Goal: Ask a question

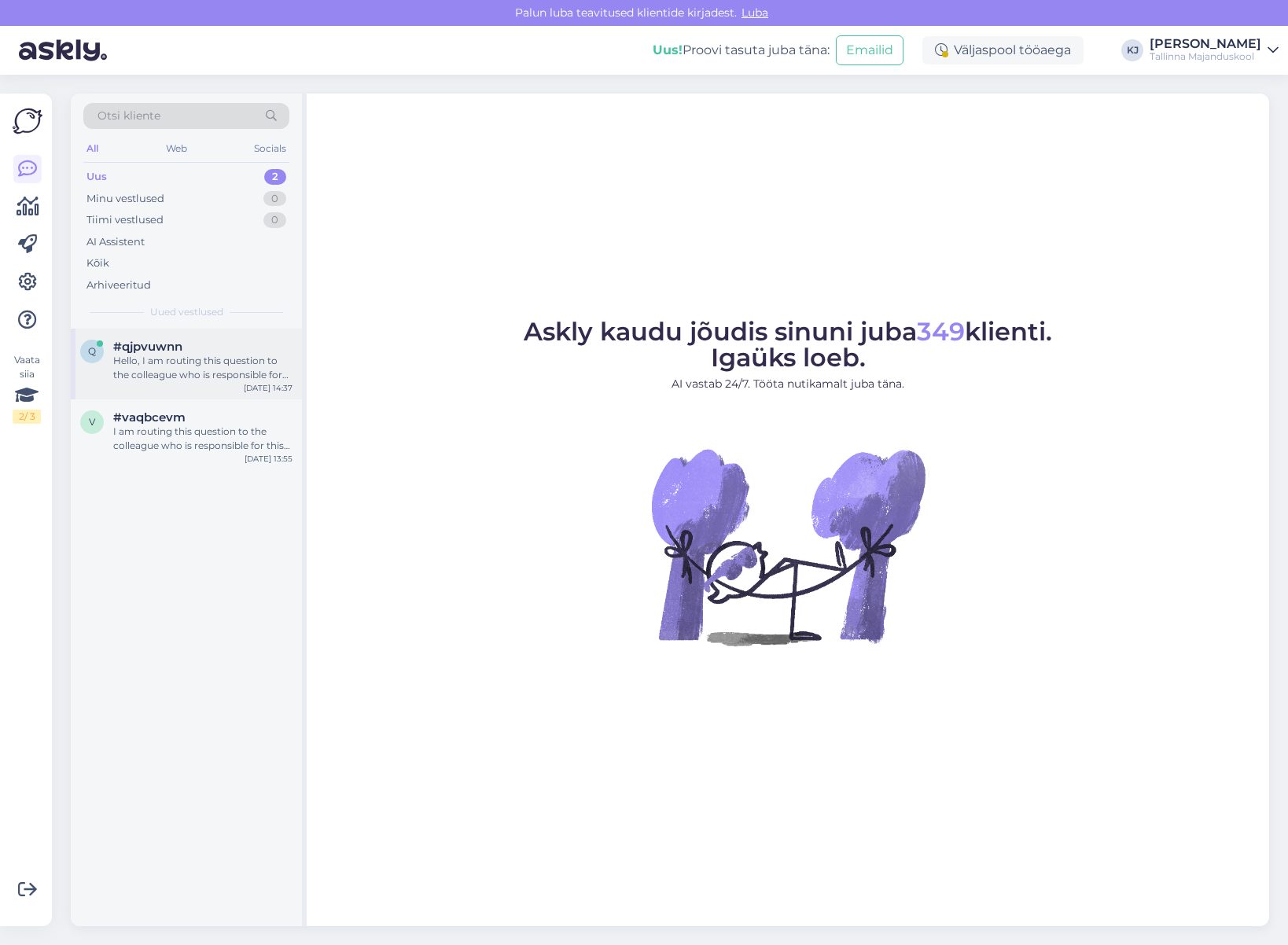
click at [200, 358] on div "Hello, I am routing this question to the colleague who is responsible for this …" at bounding box center [202, 368] width 179 height 29
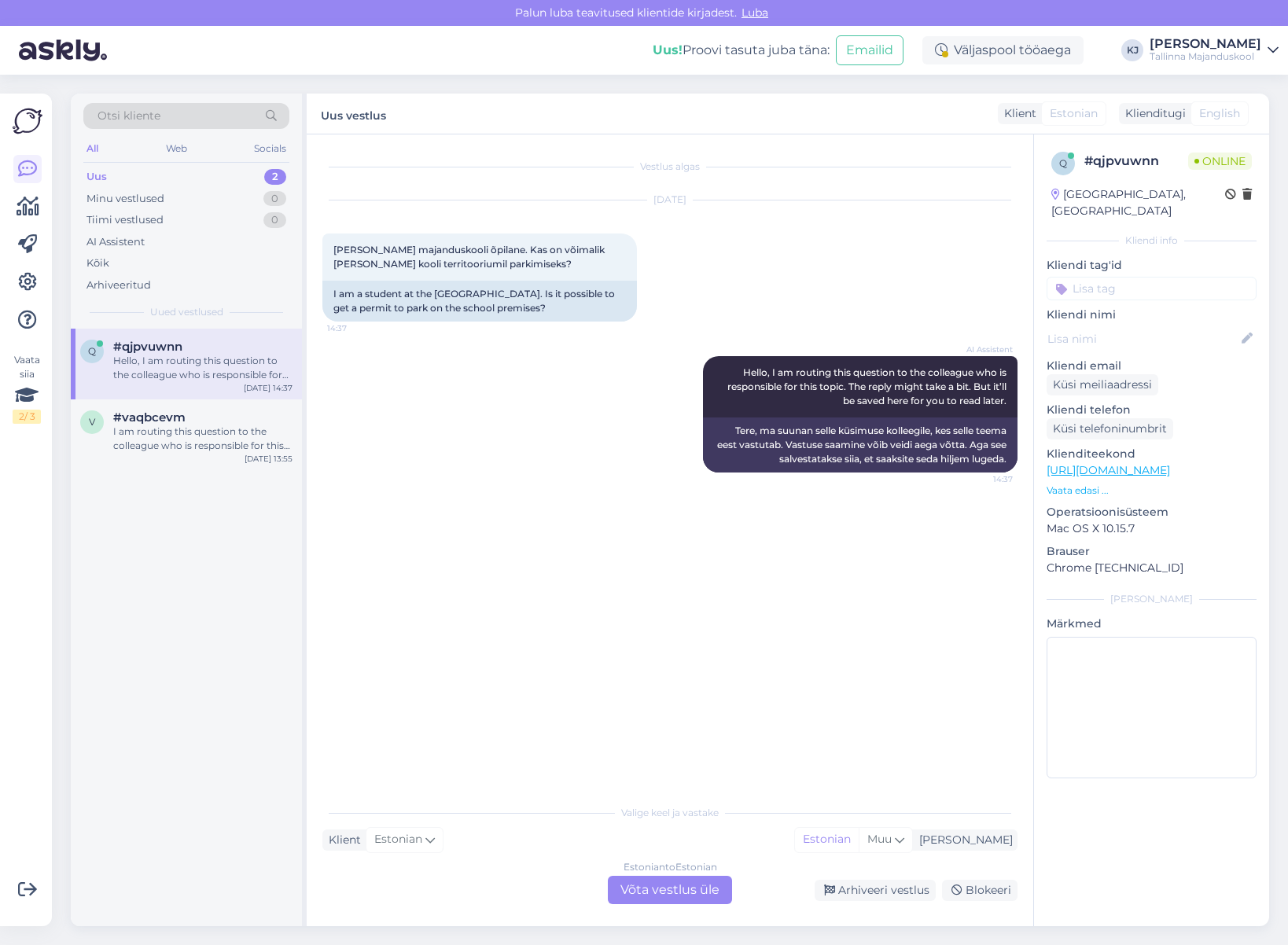
click at [663, 888] on div "Estonian to Estonian Võta vestlus üle" at bounding box center [670, 890] width 124 height 29
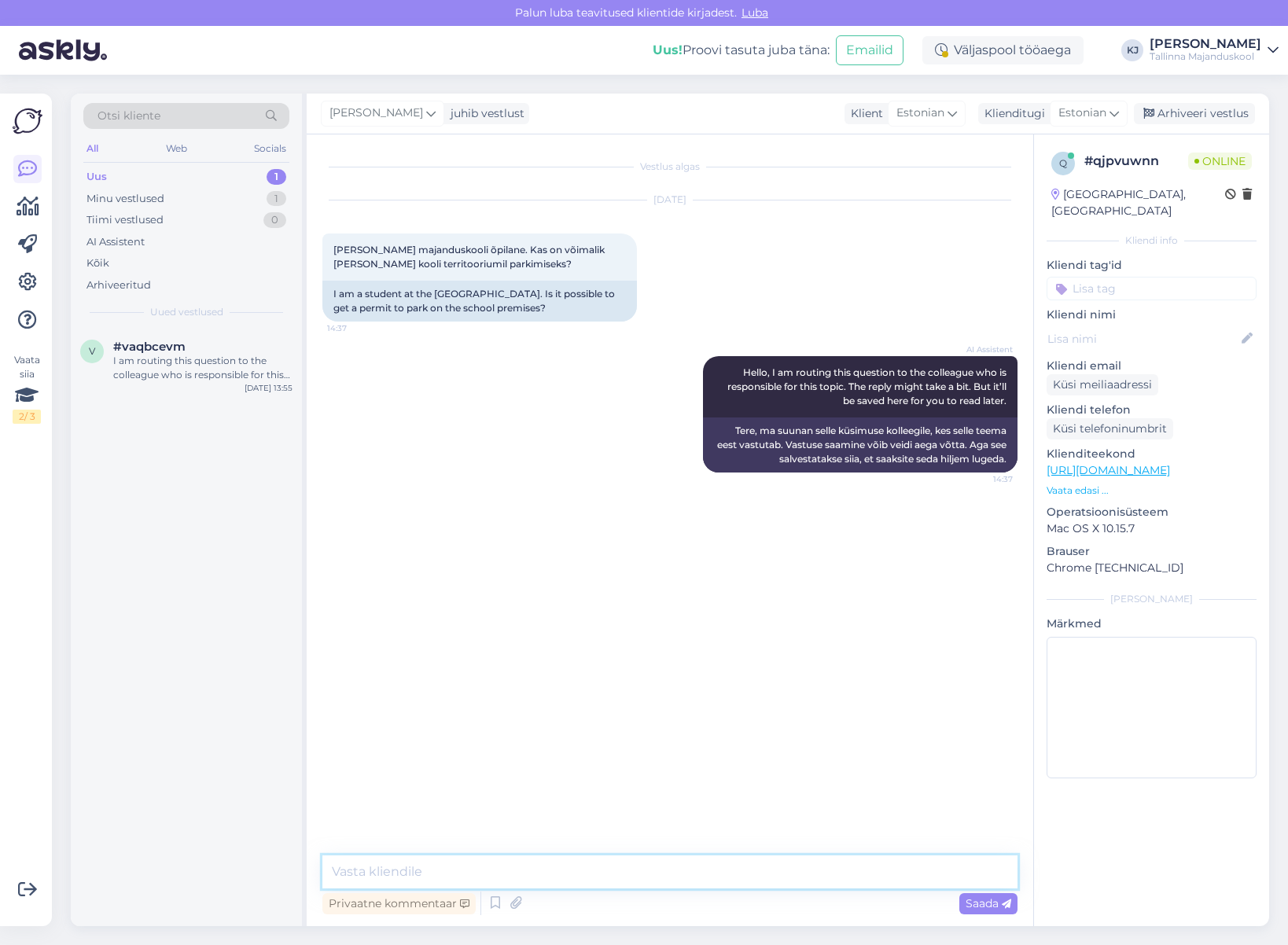
click at [670, 863] on textarea at bounding box center [670, 873] width 695 height 33
click at [671, 871] on textarea at bounding box center [670, 873] width 695 height 33
click at [671, 869] on textarea at bounding box center [670, 873] width 695 height 33
type textarea "M"
type textarea "K"
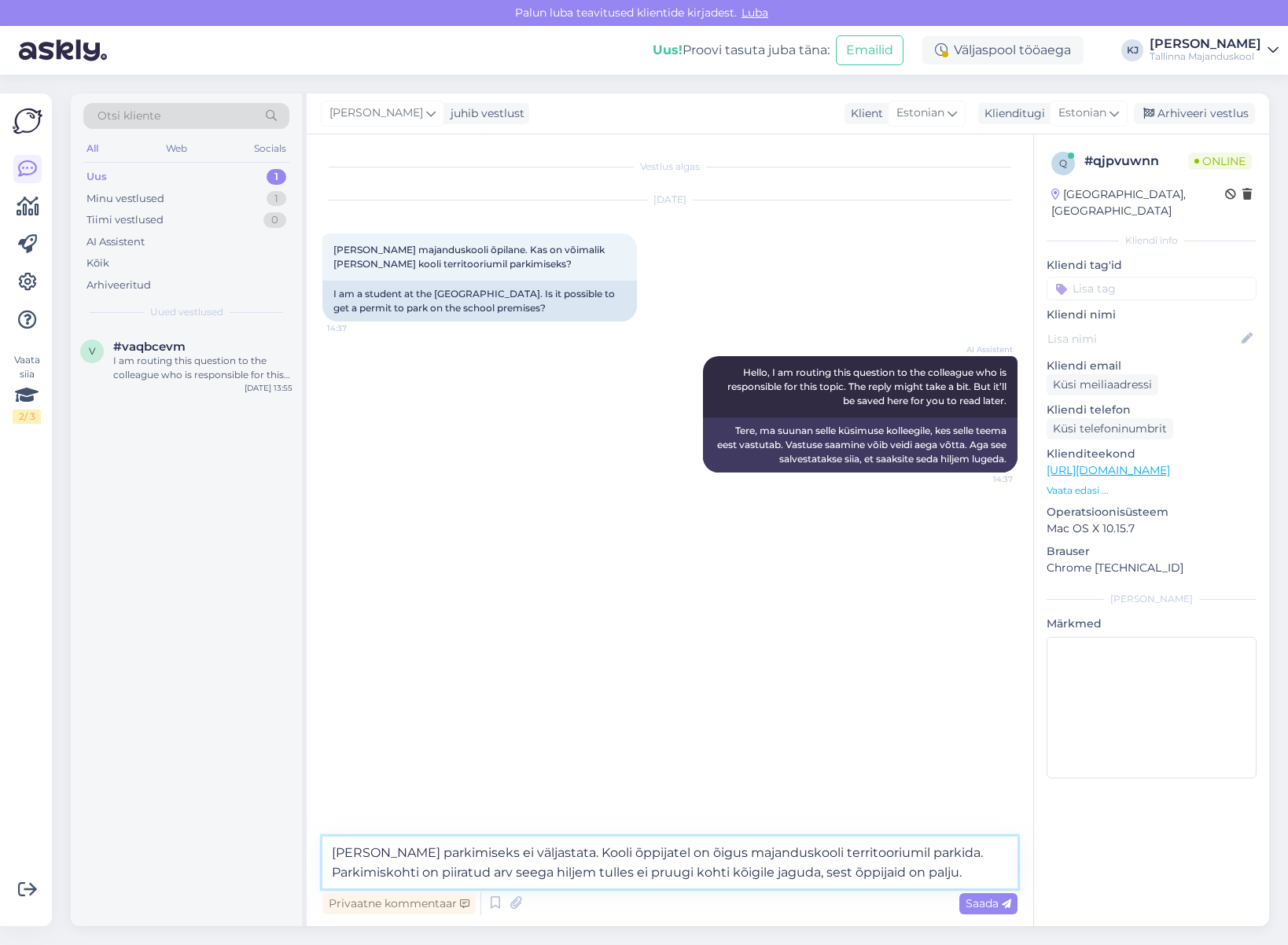
click at [582, 859] on textarea "[PERSON_NAME] parkimiseks ei väljastata. Kooli õppijatel on õigus majanduskooli…" at bounding box center [670, 862] width 695 height 52
click at [633, 850] on textarea "[PERSON_NAME] parkimiseks ei väljastata. Kooli õppijatel on õigus majanduskooli…" at bounding box center [670, 862] width 695 height 52
click at [773, 870] on textarea "[PERSON_NAME] parkimiseks ei väljastata. Kooli õppijatel on õigus majanduskooli…" at bounding box center [670, 862] width 695 height 52
click at [859, 846] on textarea "[PERSON_NAME] parkimiseks ei väljastata. Kooli õppijatel on õigus majanduskooli…" at bounding box center [670, 862] width 695 height 52
click at [923, 852] on textarea "[PERSON_NAME] parkimiseks ei väljastata. Kooli õppijatel on õigus majanduskooli…" at bounding box center [670, 862] width 695 height 52
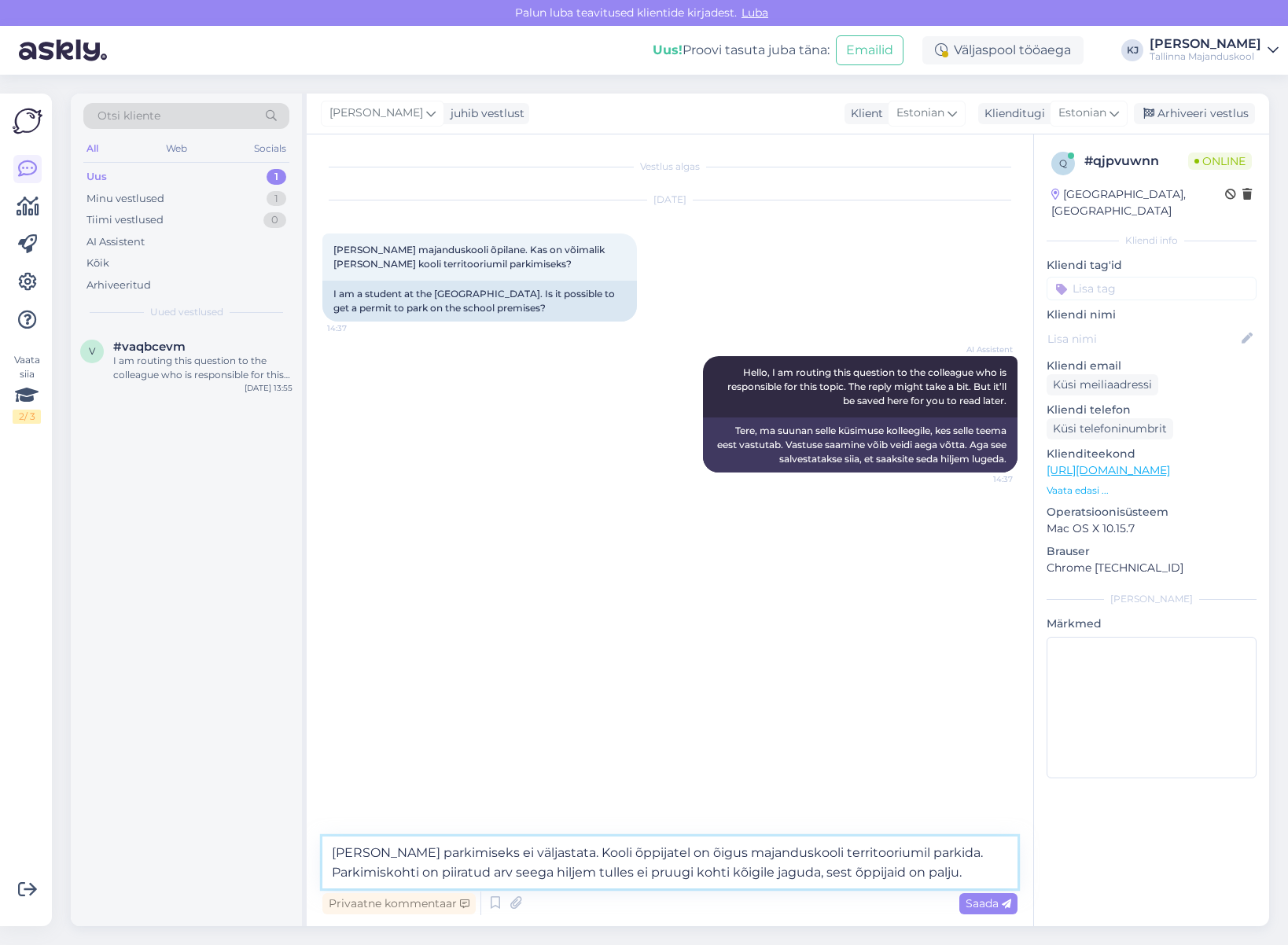
click at [889, 850] on textarea "[PERSON_NAME] parkimiseks ei väljastata. Kooli õppijatel on õigus majanduskooli…" at bounding box center [670, 862] width 695 height 52
click at [1007, 857] on textarea "[PERSON_NAME] parkimiseks ei väljastata. Kooli õppijatel on õigus majanduskooli…" at bounding box center [670, 862] width 695 height 52
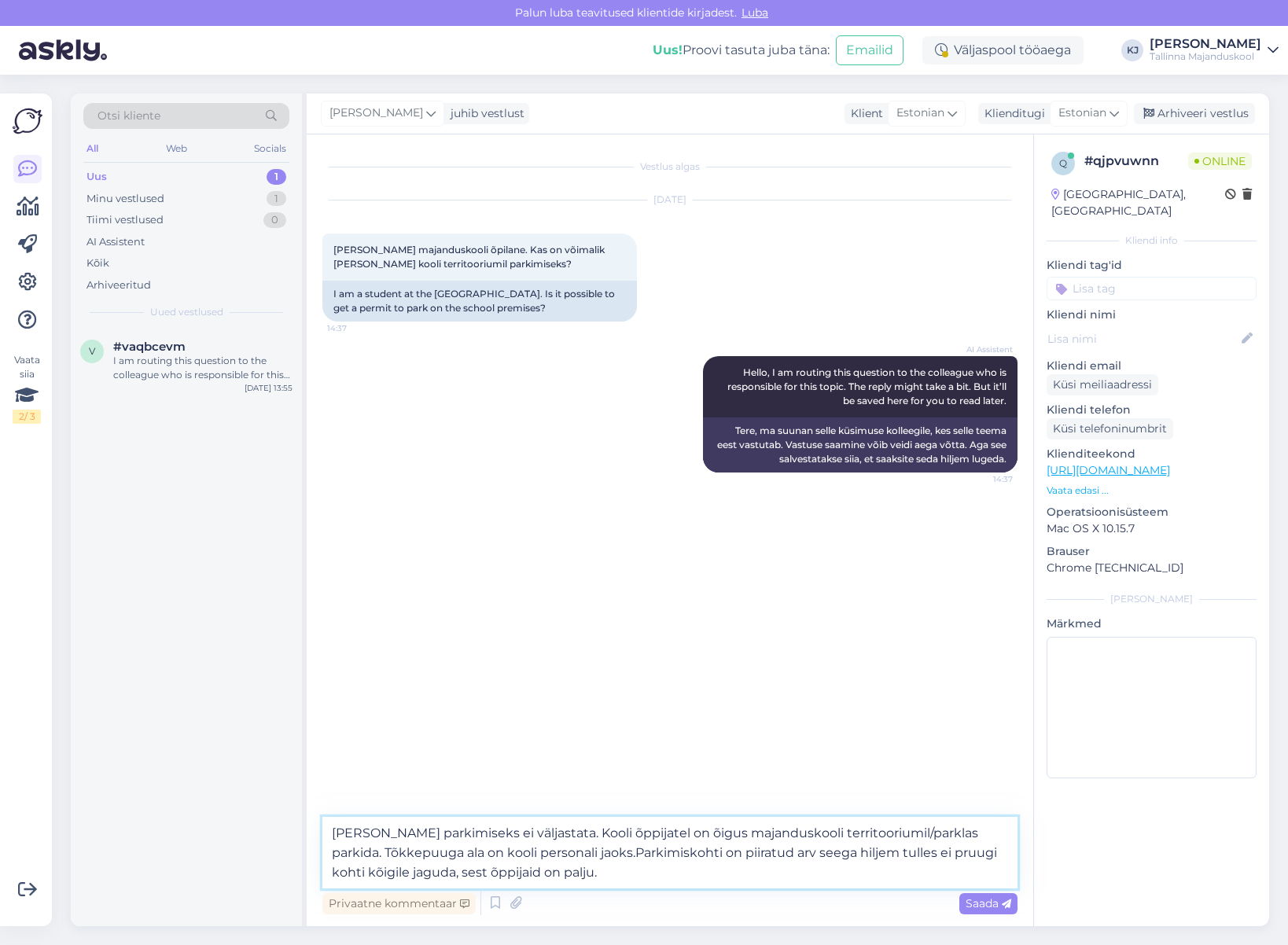
click at [413, 850] on textarea "[PERSON_NAME] parkimiseks ei väljastata. Kooli õppijatel on õigus majanduskooli…" at bounding box center [670, 852] width 695 height 71
click at [624, 882] on textarea "[PERSON_NAME] parkimiseks ei väljastata. Kooli õppijatel on õigus majanduskooli…" at bounding box center [670, 852] width 695 height 71
click at [627, 852] on textarea "[PERSON_NAME] parkimiseks ei väljastata. Kooli õppijatel on õigus majanduskooli…" at bounding box center [670, 852] width 695 height 71
click at [671, 875] on textarea "[PERSON_NAME] parkimiseks ei väljastata. Kooli õppijatel on õigus majanduskooli…" at bounding box center [670, 852] width 695 height 71
click at [670, 875] on textarea "[PERSON_NAME] parkimiseks ei väljastata. Kooli õppijatel on õigus majanduskooli…" at bounding box center [670, 852] width 695 height 71
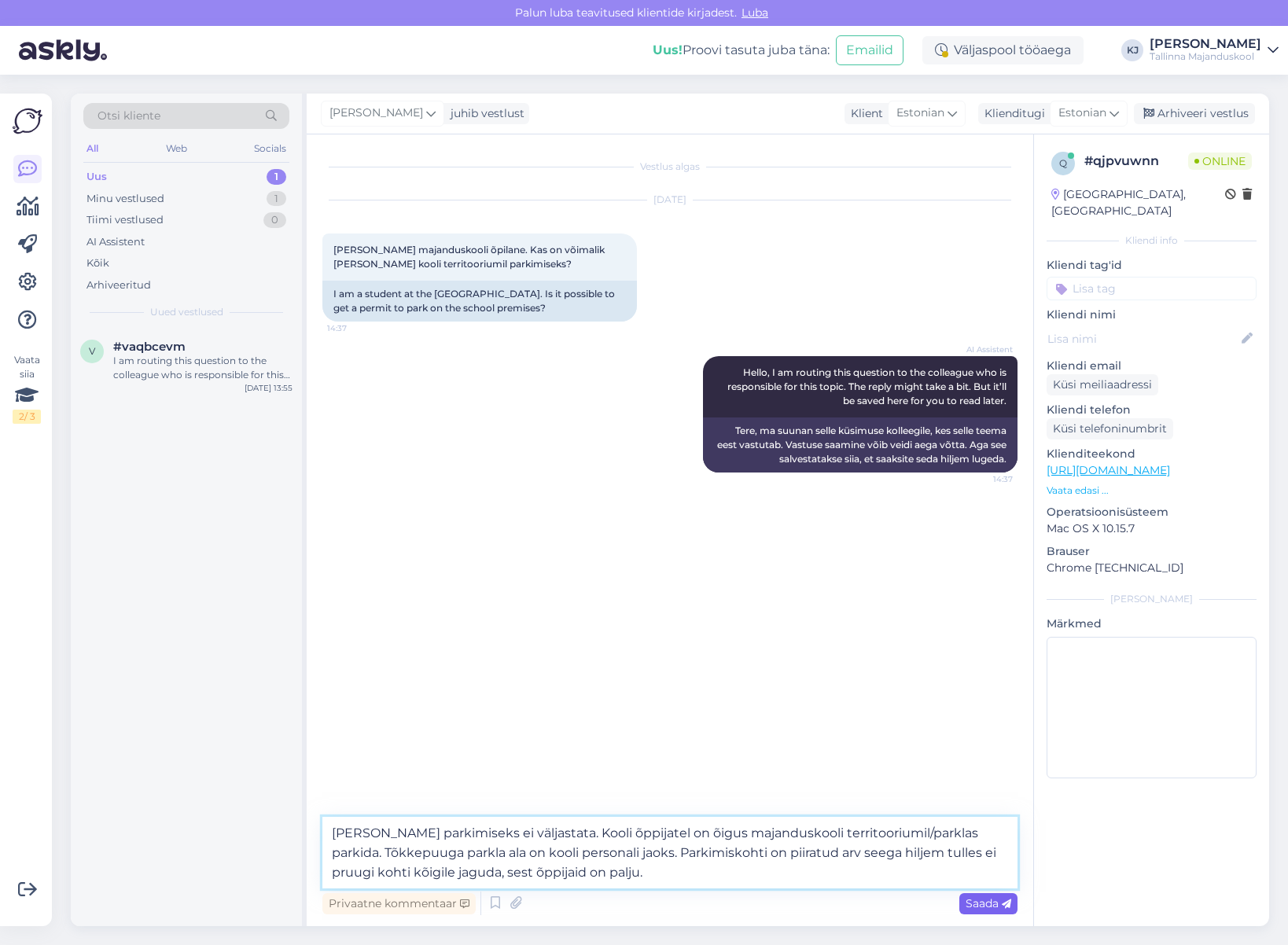
type textarea "[PERSON_NAME] parkimiseks ei väljastata. Kooli õppijatel on õigus majanduskooli…"
click at [1001, 898] on span "Saada" at bounding box center [988, 903] width 45 height 14
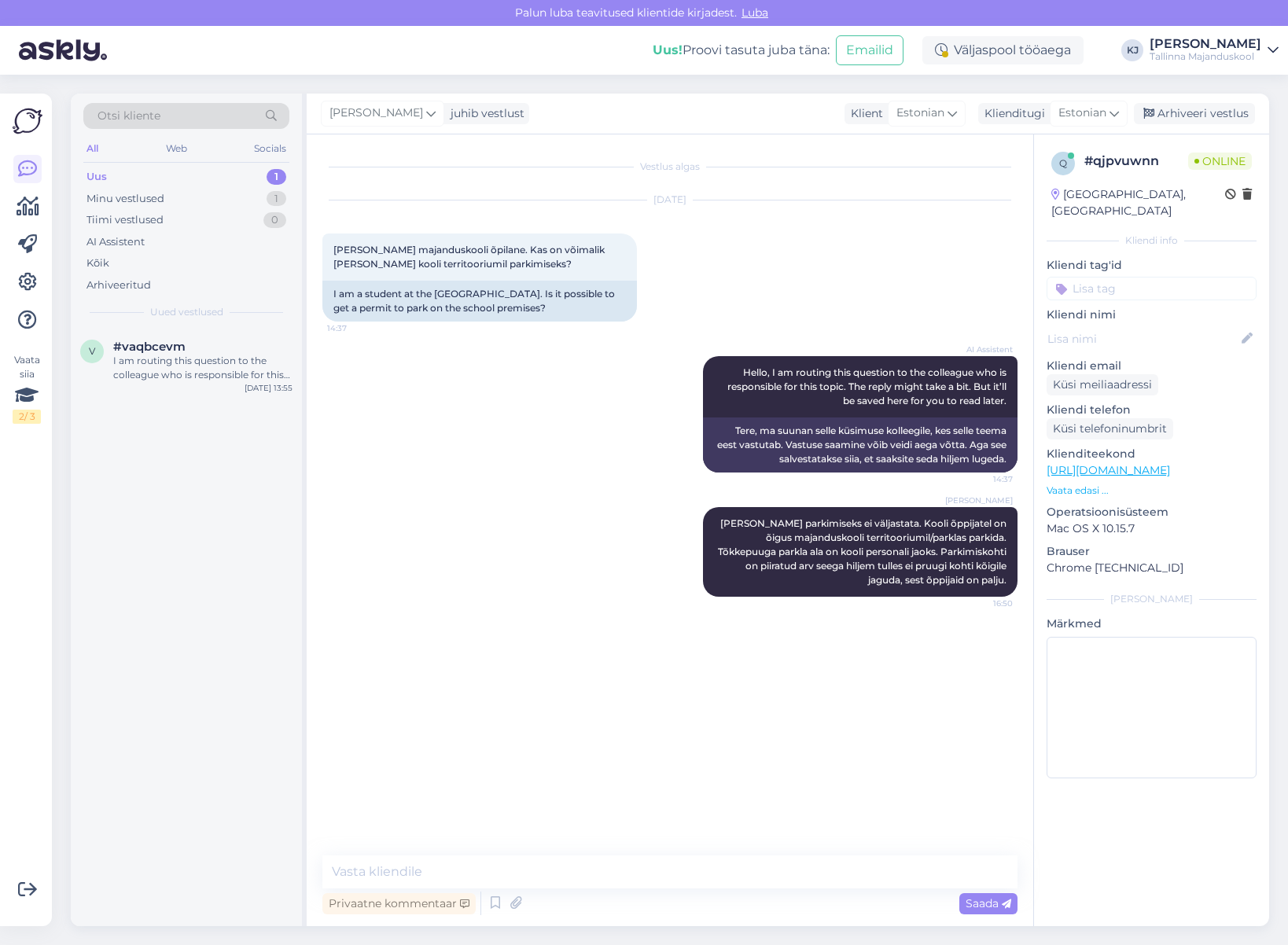
click at [1215, 277] on input at bounding box center [1152, 287] width 210 height 23
type input "parki"
click at [1134, 326] on span "parkimine" at bounding box center [1152, 330] width 48 height 9
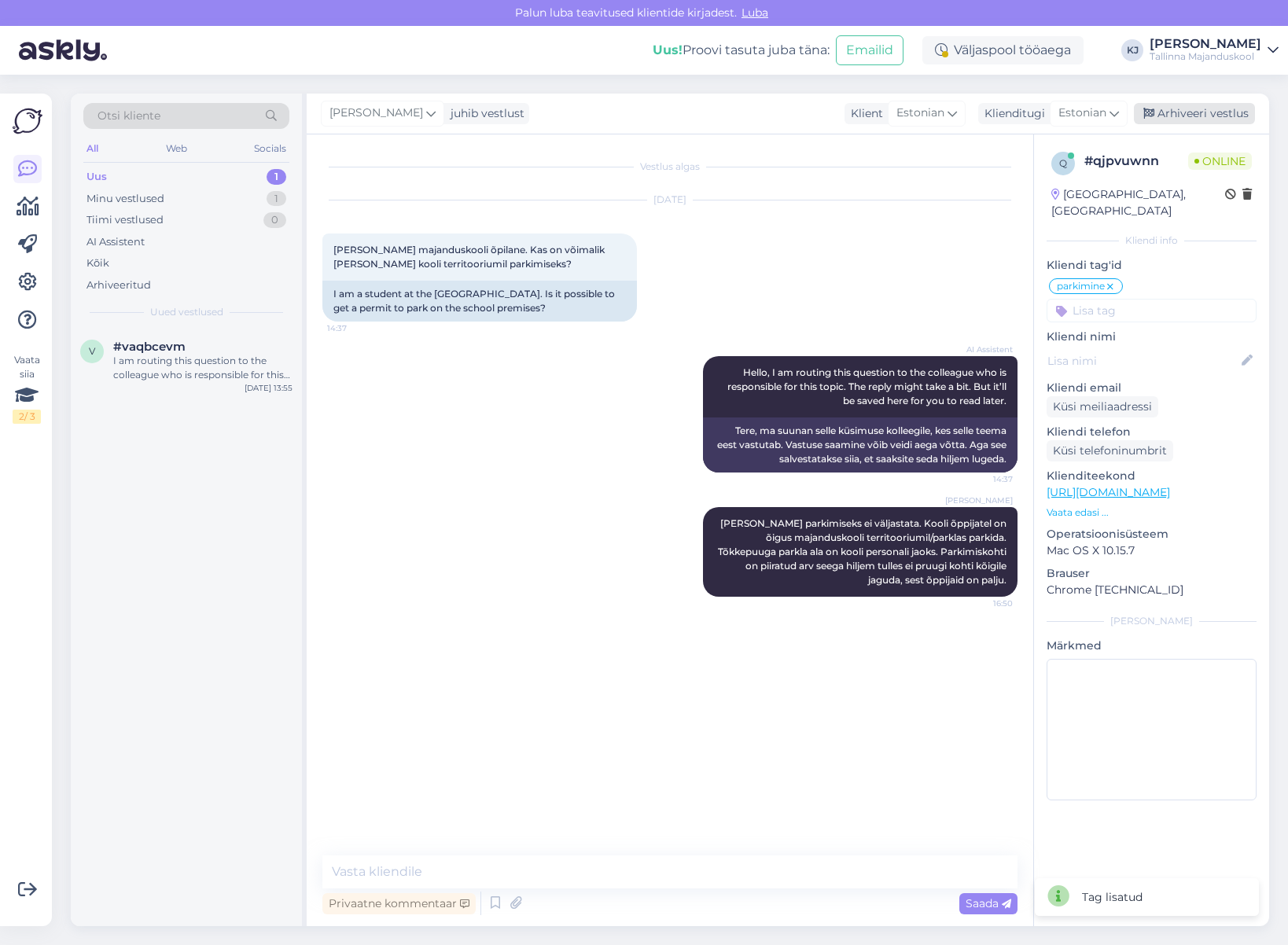
click at [1183, 118] on div "Arhiveeri vestlus" at bounding box center [1194, 113] width 121 height 21
click at [152, 372] on div "I am routing this question to the colleague who is responsible for this topic. …" at bounding box center [202, 368] width 179 height 29
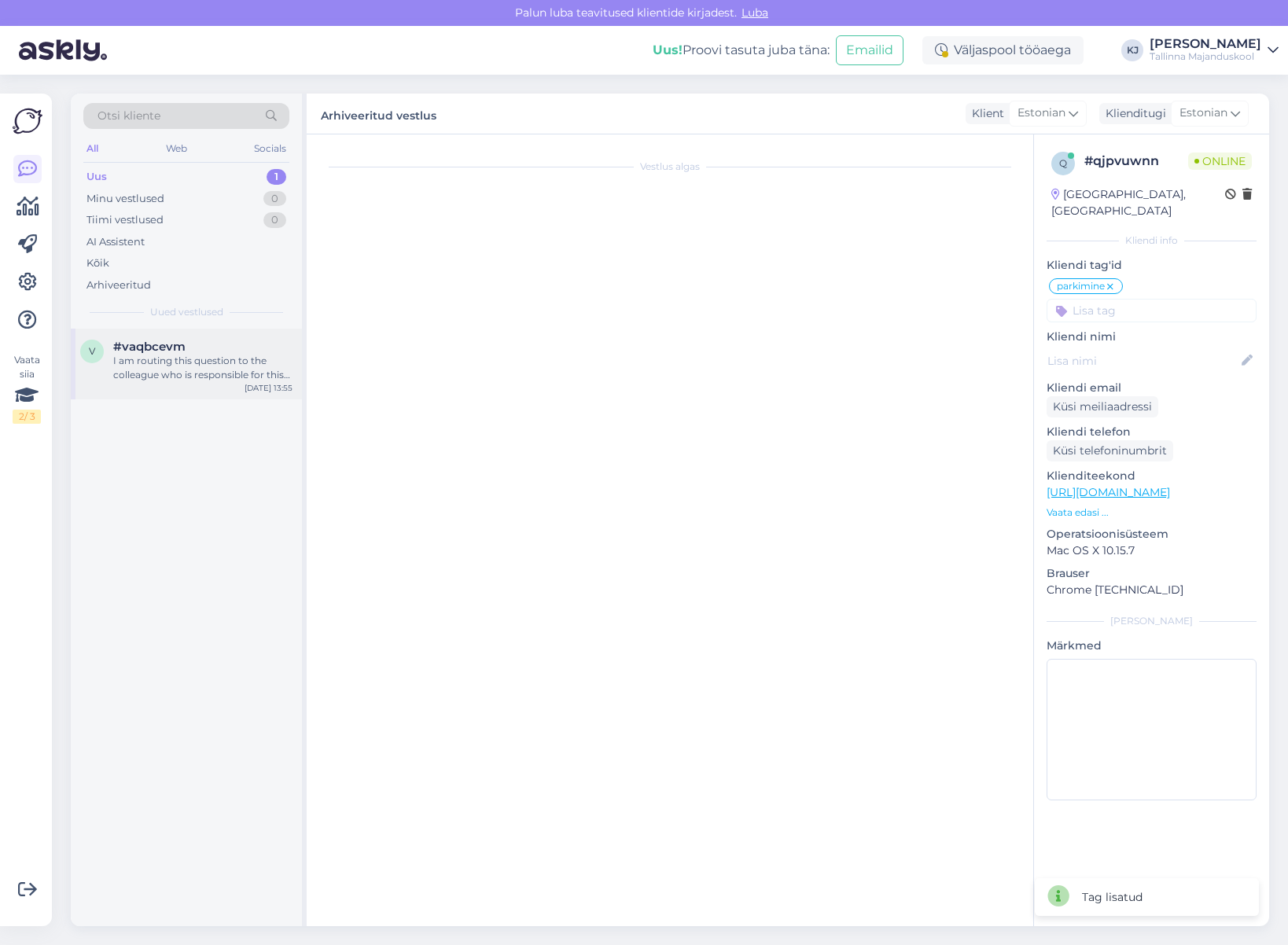
scroll to position [25, 0]
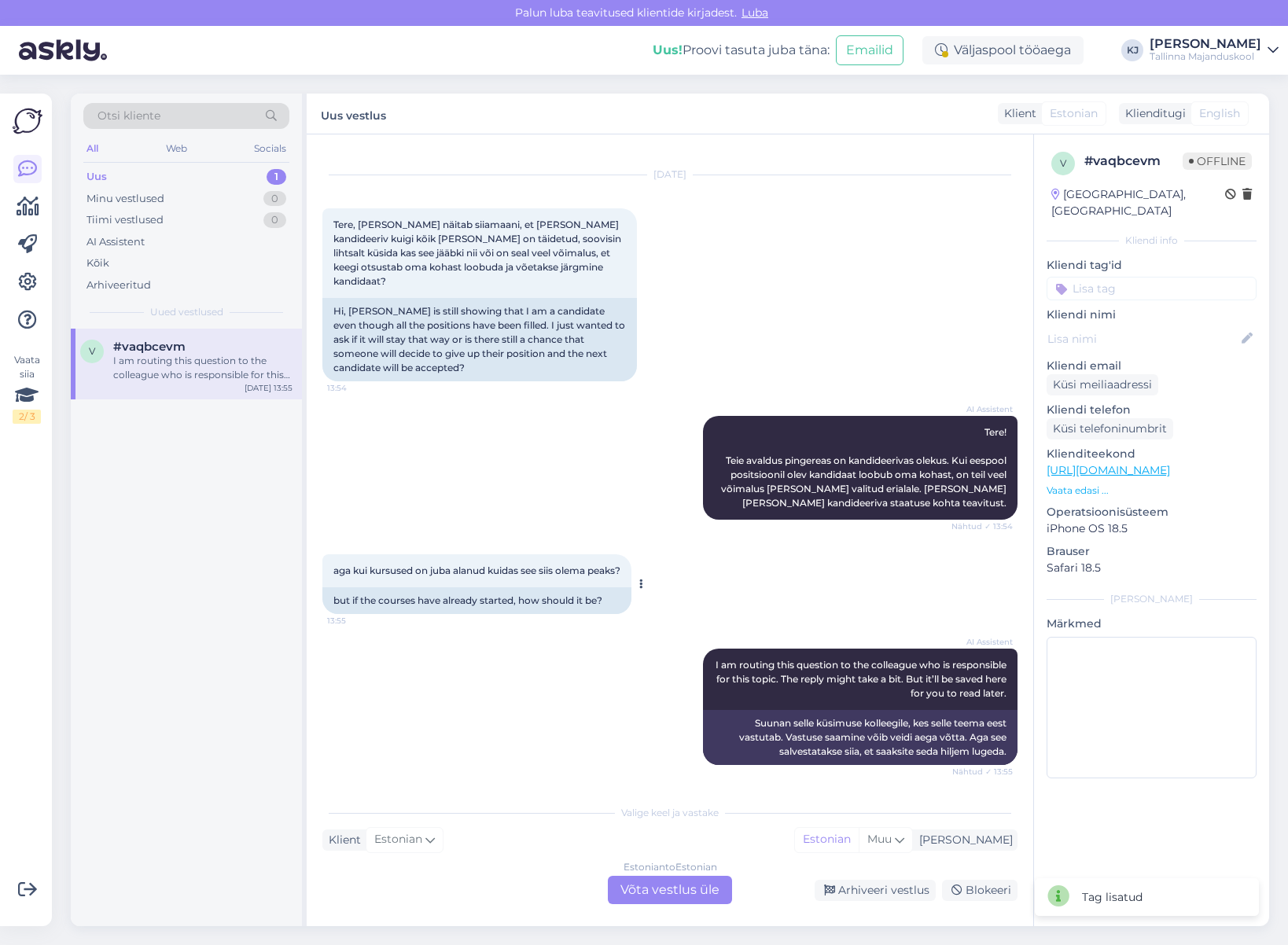
click at [565, 565] on span "aga kui kursused on juba alanud kuidas see siis olema peaks?" at bounding box center [478, 570] width 287 height 12
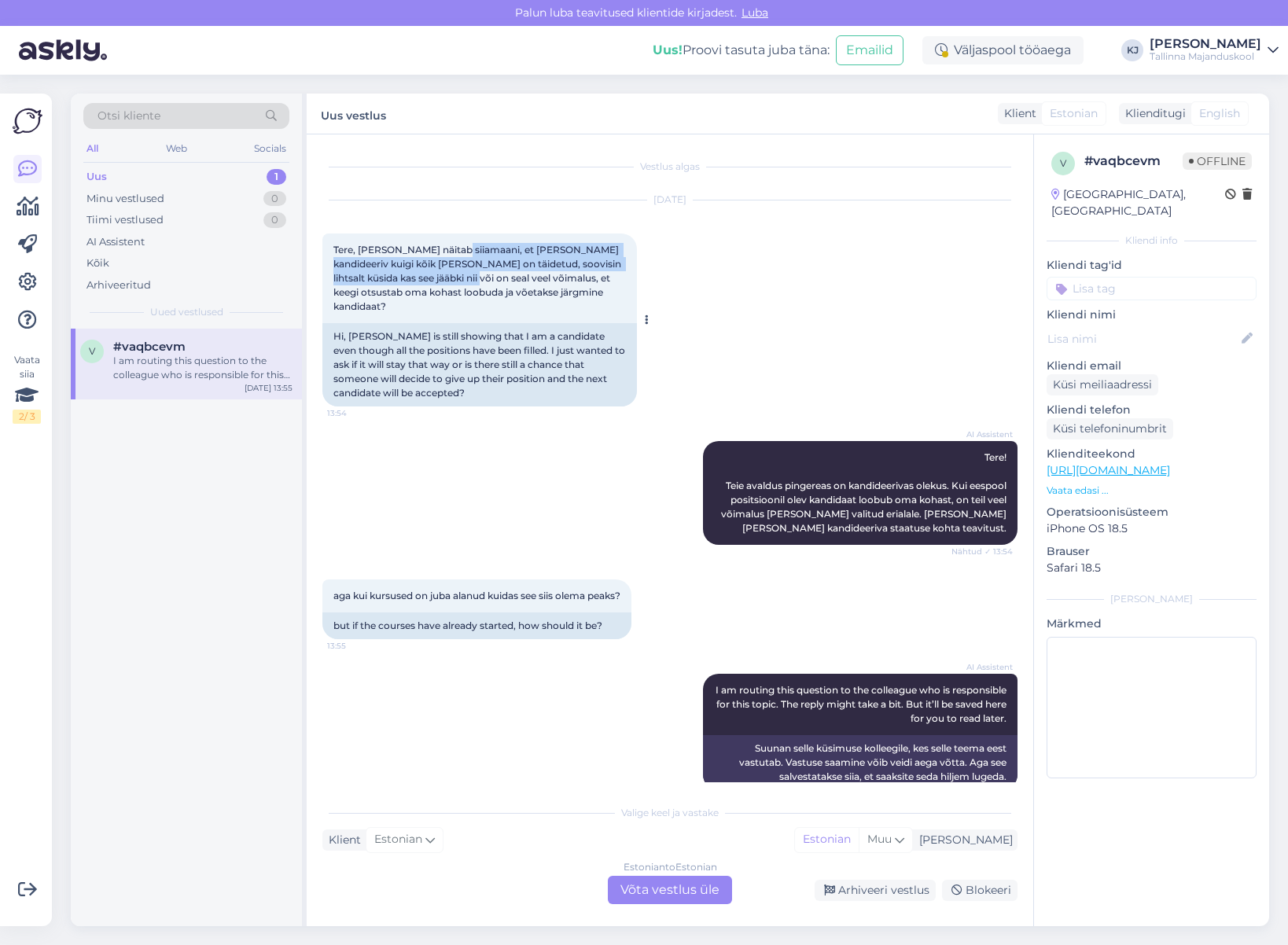
drag, startPoint x: 455, startPoint y: 250, endPoint x: 453, endPoint y: 277, distance: 27.1
click at [453, 277] on span "Tere, [PERSON_NAME] näitab siiamaani, et [PERSON_NAME] kandideeriv kuigi kõik […" at bounding box center [478, 278] width 290 height 69
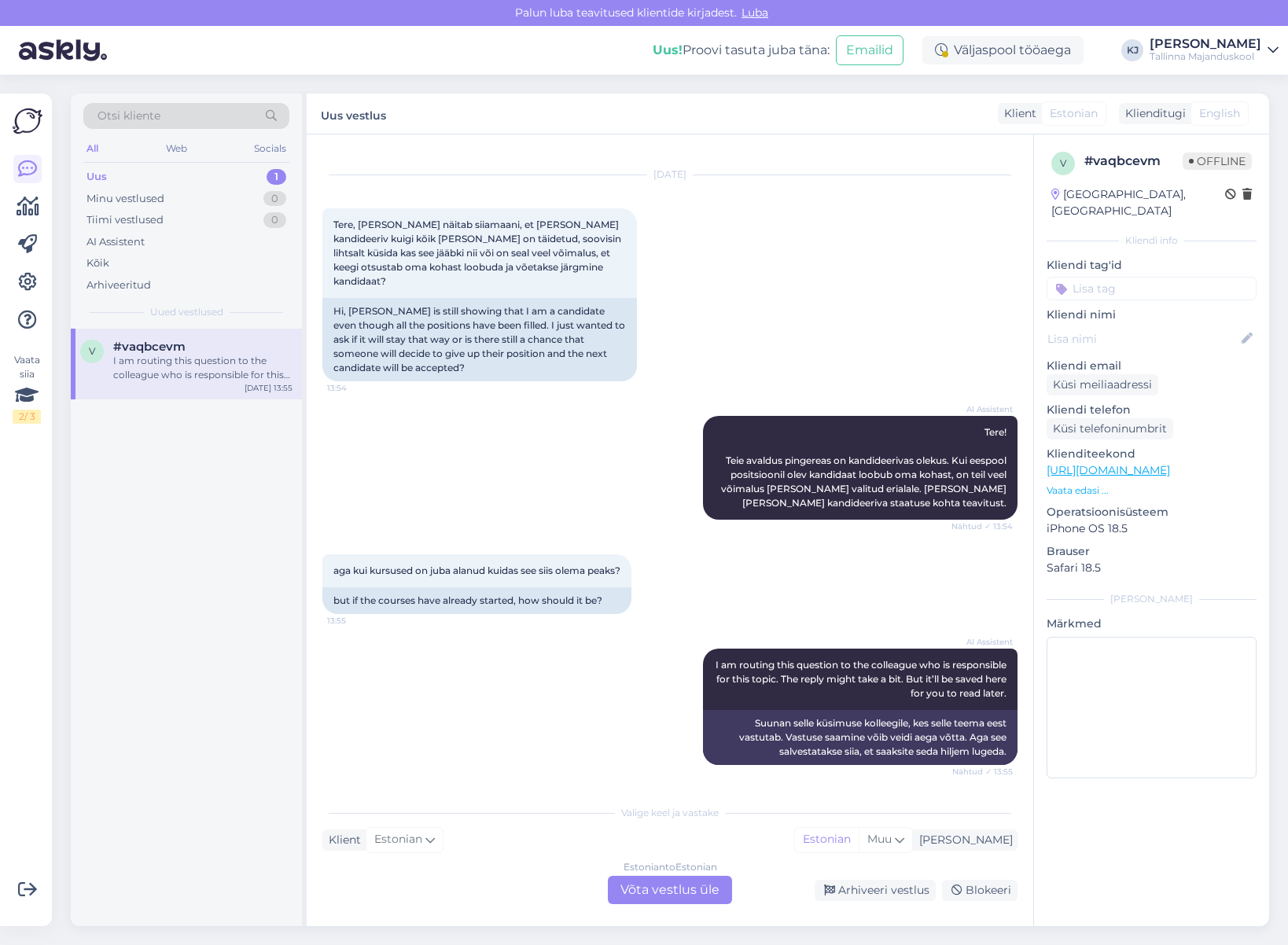
click at [673, 890] on div "Estonian to Estonian Võta vestlus üle" at bounding box center [670, 890] width 124 height 29
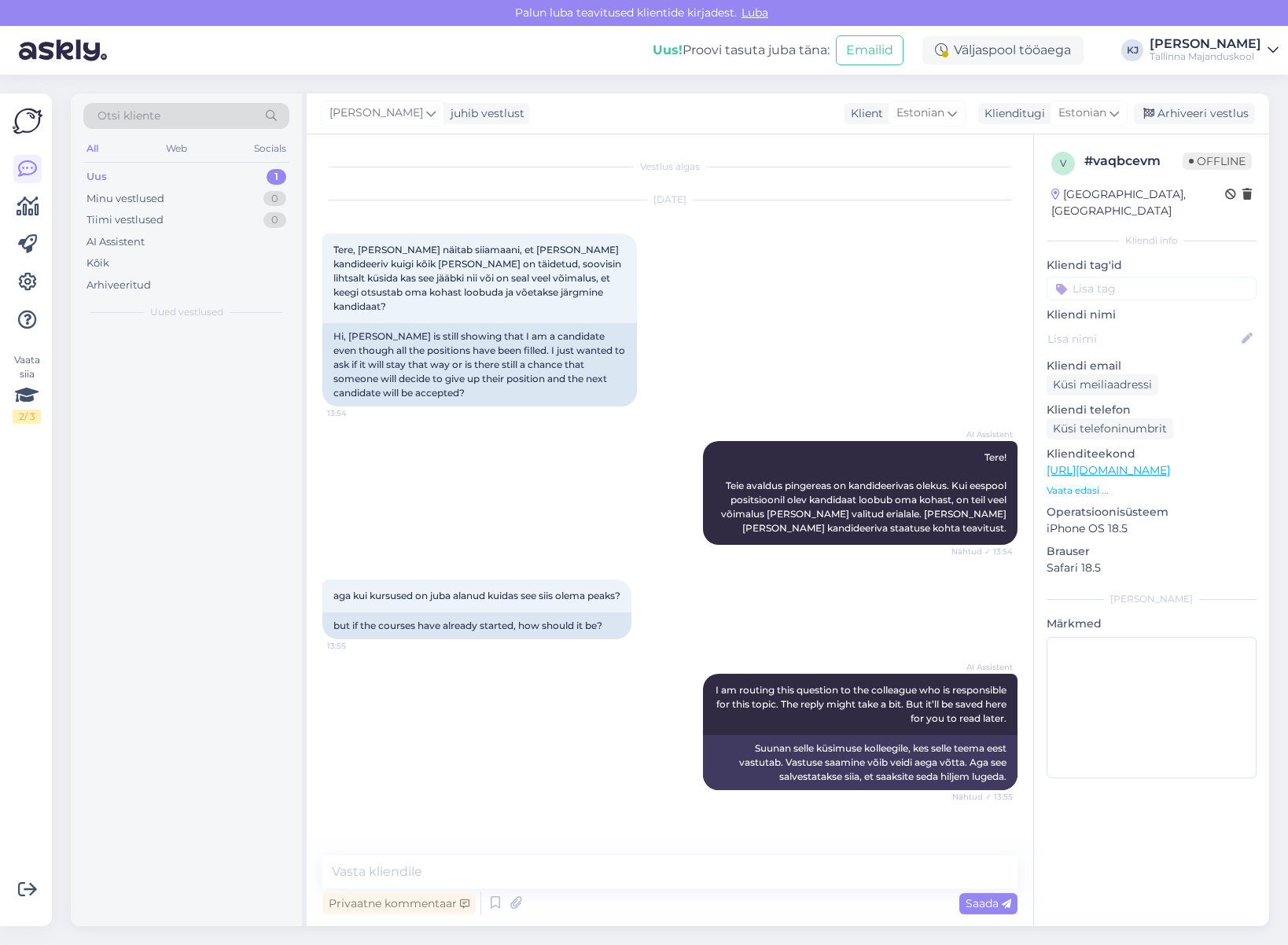
scroll to position [0, 0]
click at [682, 858] on textarea at bounding box center [670, 873] width 695 height 33
click at [681, 866] on textarea at bounding box center [670, 873] width 695 height 33
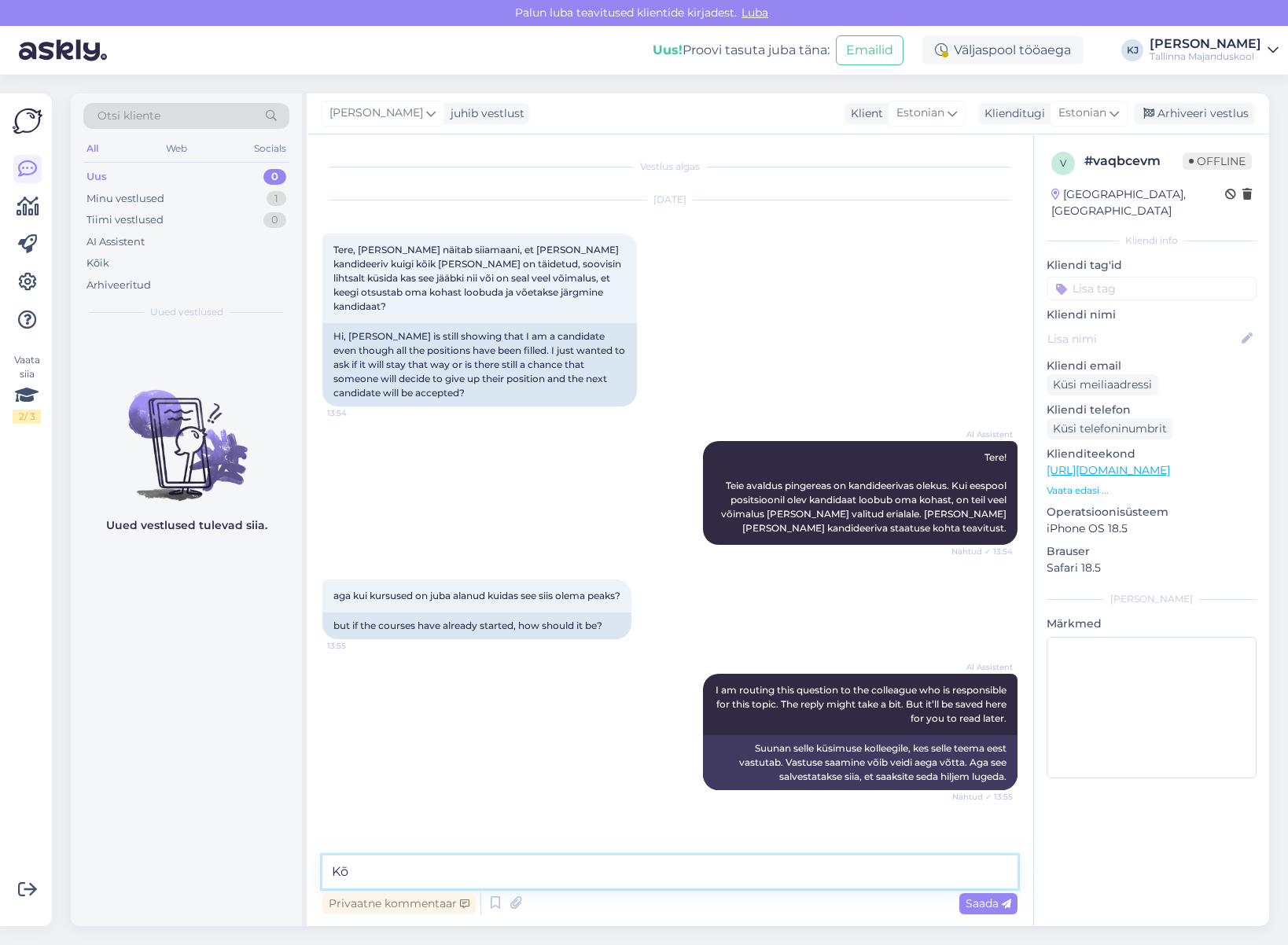
type textarea "K"
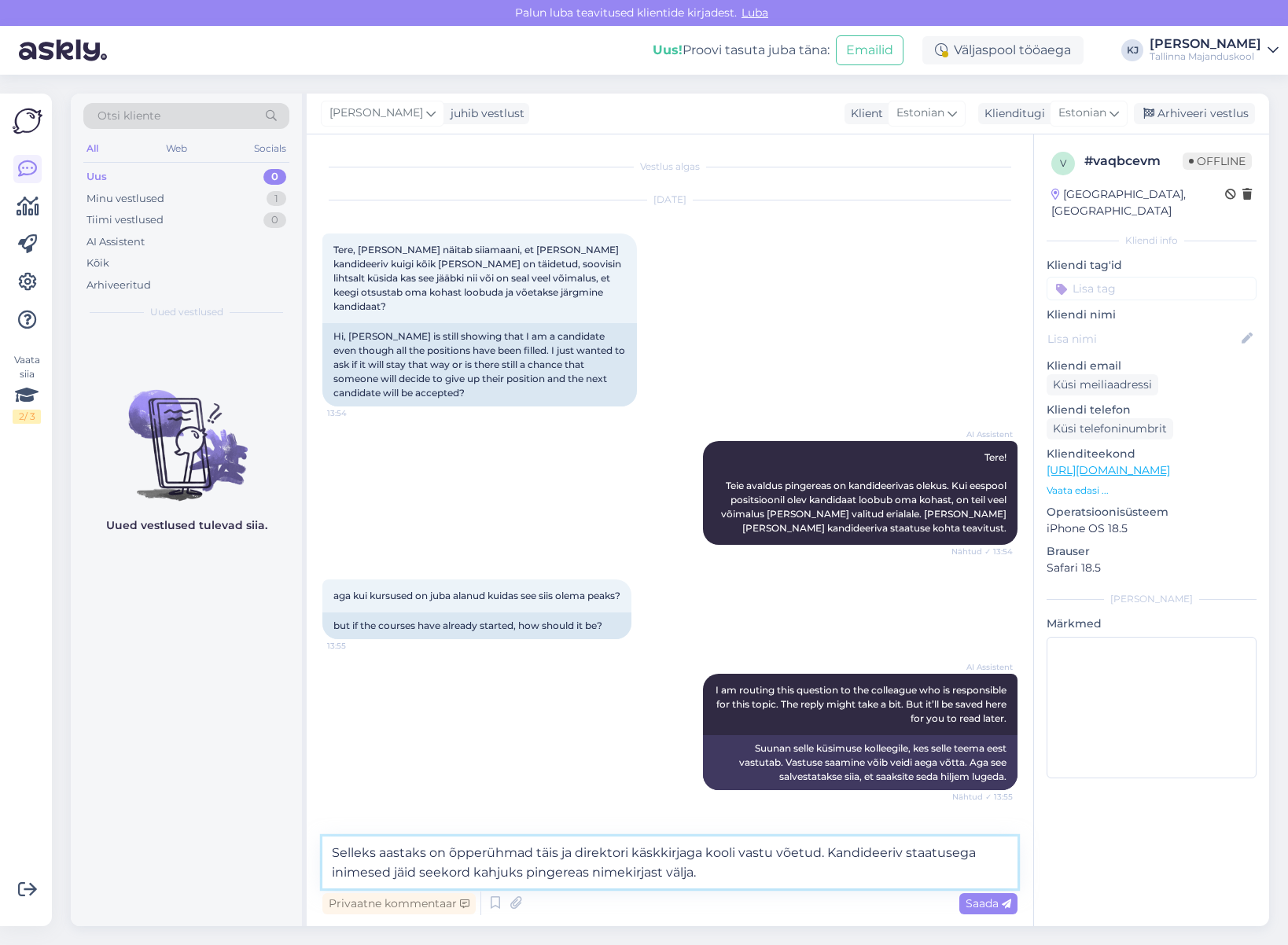
click at [659, 876] on textarea "Selleks aastaks on õpperühmad täis ja direktori käskkirjaga kooli vastu võetud.…" at bounding box center [670, 862] width 695 height 52
click at [621, 876] on textarea "Selleks aastaks on õpperühmad täis ja direktori käskkirjaga kooli vastu võetud.…" at bounding box center [670, 862] width 695 height 52
drag, startPoint x: 590, startPoint y: 870, endPoint x: 525, endPoint y: 870, distance: 65.0
click at [525, 870] on textarea "Selleks aastaks on õpperühmad täis ja direktori käskkirjaga kooli vastu võetud.…" at bounding box center [670, 862] width 695 height 52
click at [639, 872] on textarea "Selleks aastaks on õpperühmad täis ja direktori käskkirjaga kooli vastu võetud.…" at bounding box center [670, 862] width 695 height 52
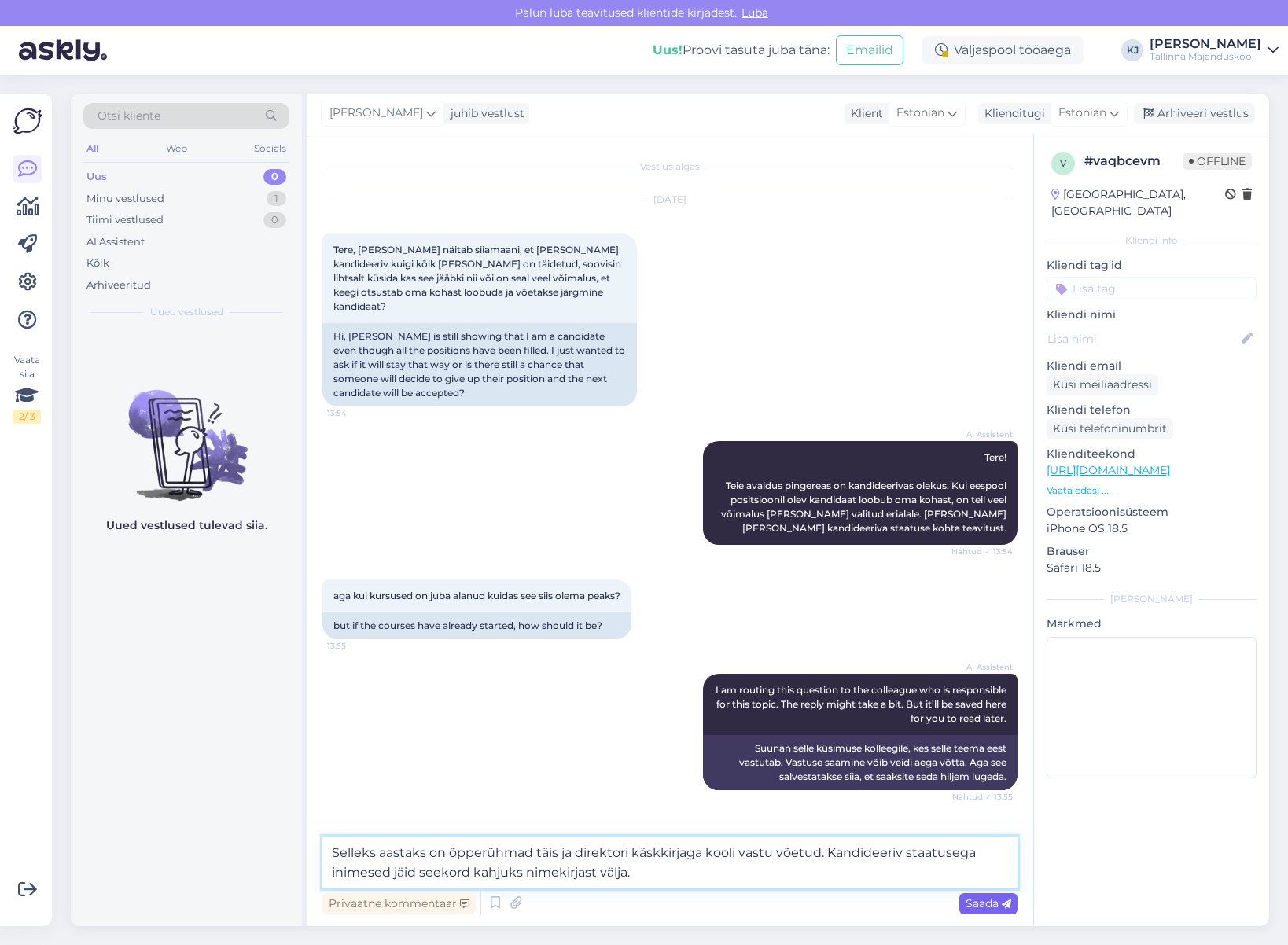
type textarea "Selleks aastaks on õpperühmad täis ja direktori käskkirjaga kooli vastu võetud.…"
click at [988, 910] on span "Saada" at bounding box center [988, 903] width 45 height 14
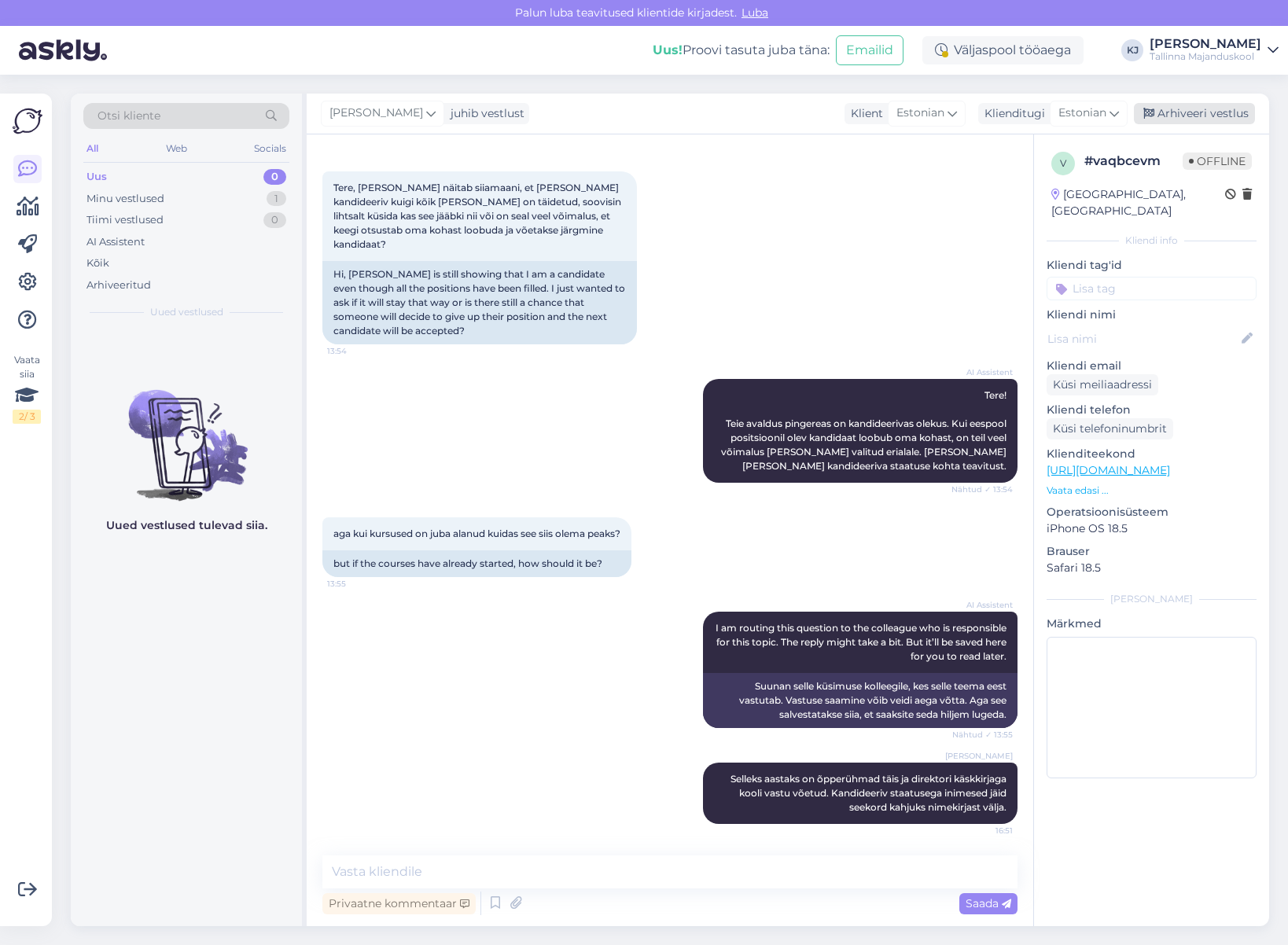
click at [1193, 105] on div "Arhiveeri vestlus" at bounding box center [1194, 113] width 121 height 21
